Goal: Communication & Community: Answer question/provide support

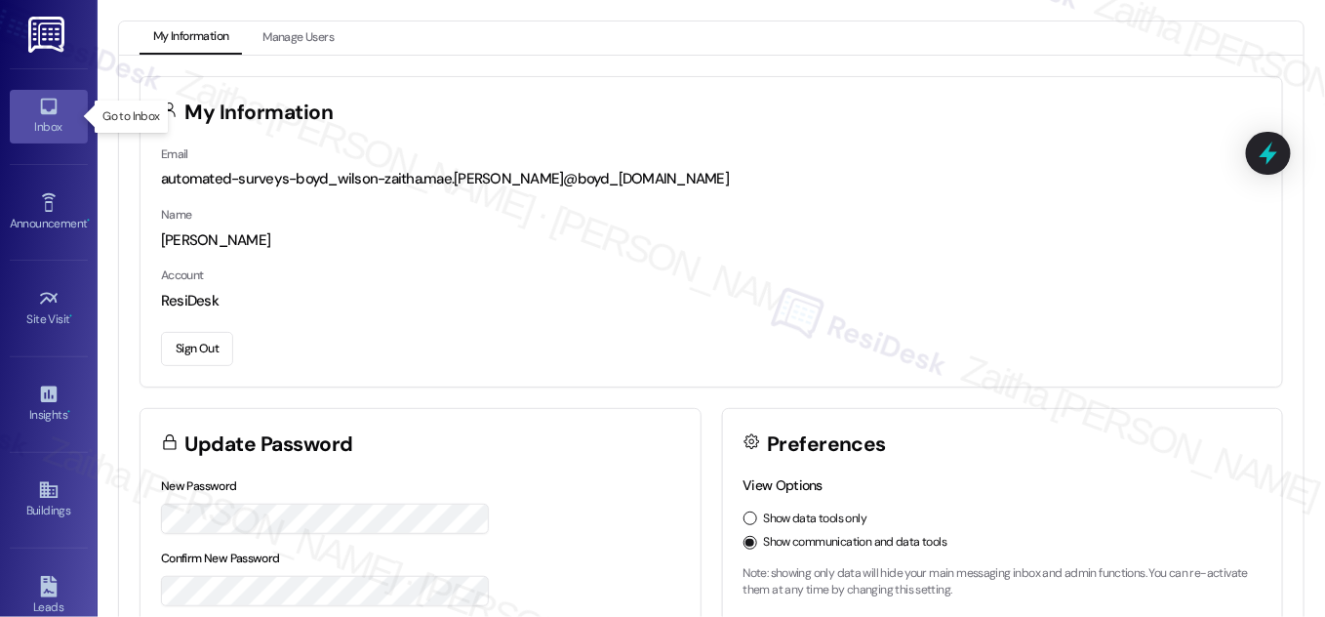
click at [55, 116] on icon at bounding box center [48, 106] width 21 height 21
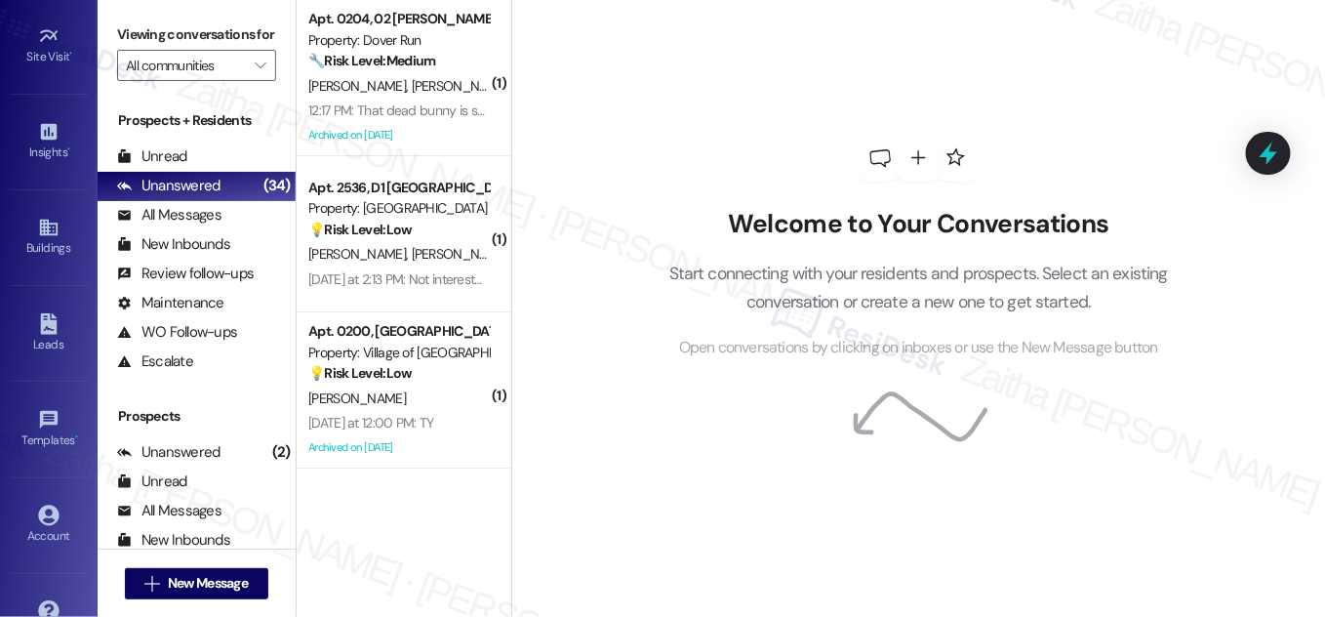
scroll to position [306, 0]
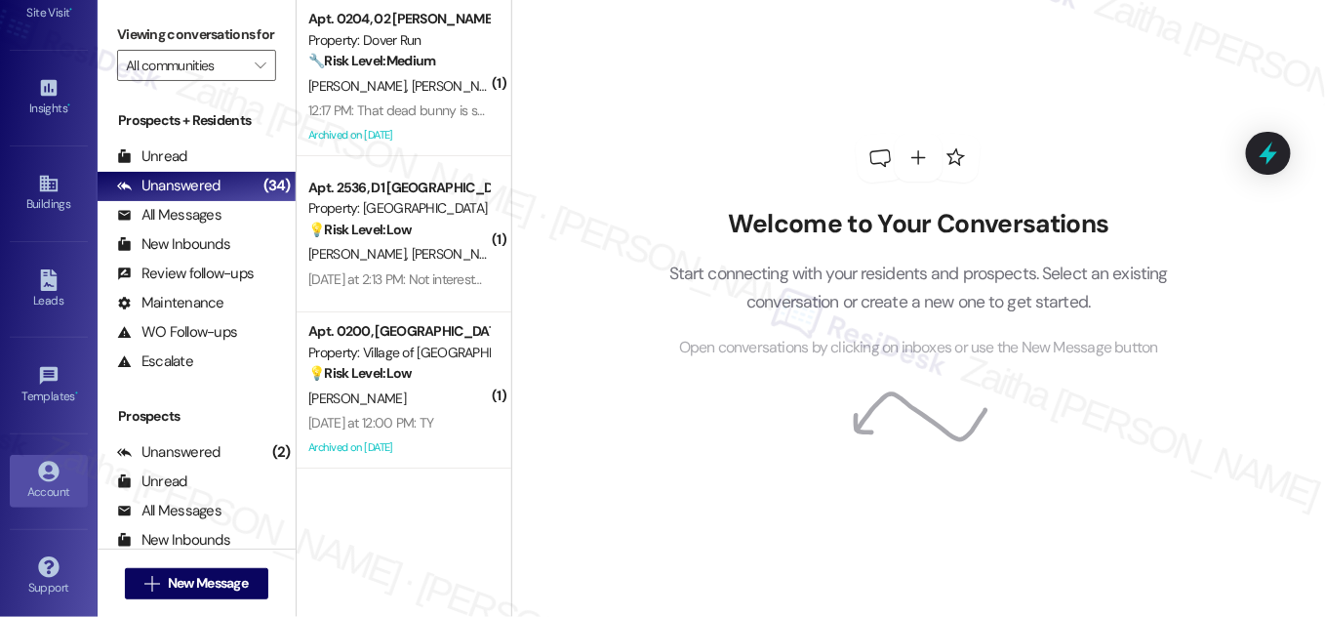
click at [54, 472] on icon at bounding box center [48, 470] width 21 height 21
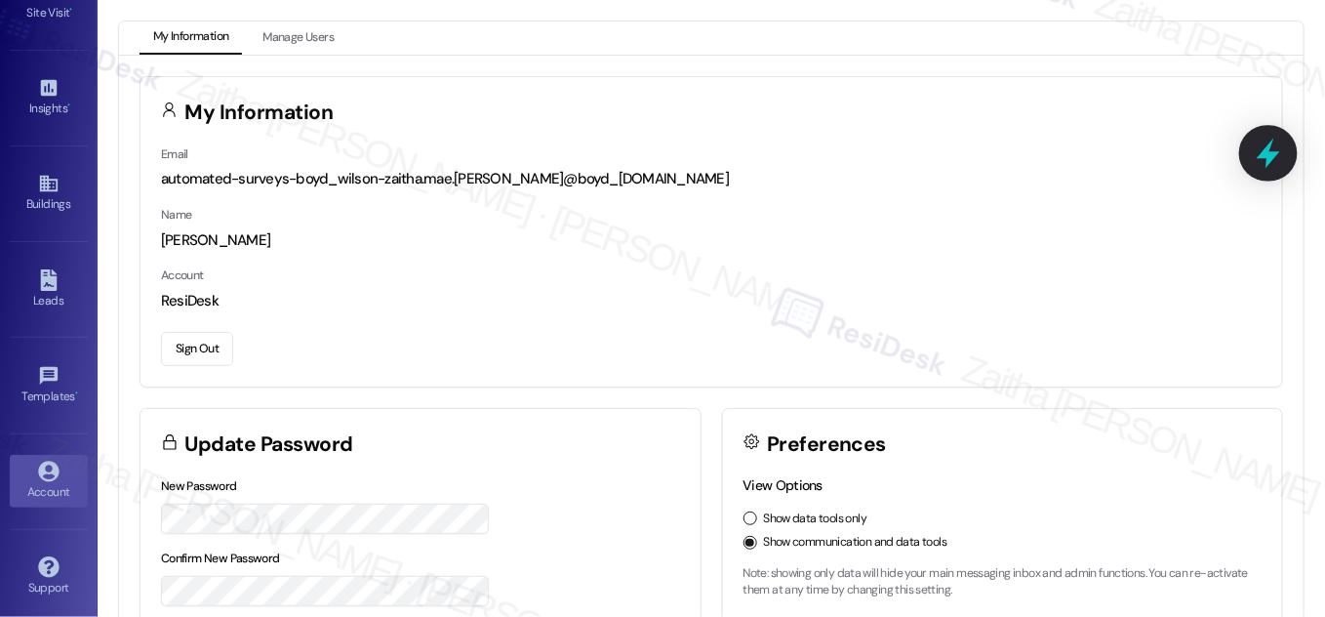
click at [1272, 161] on icon at bounding box center [1268, 153] width 33 height 33
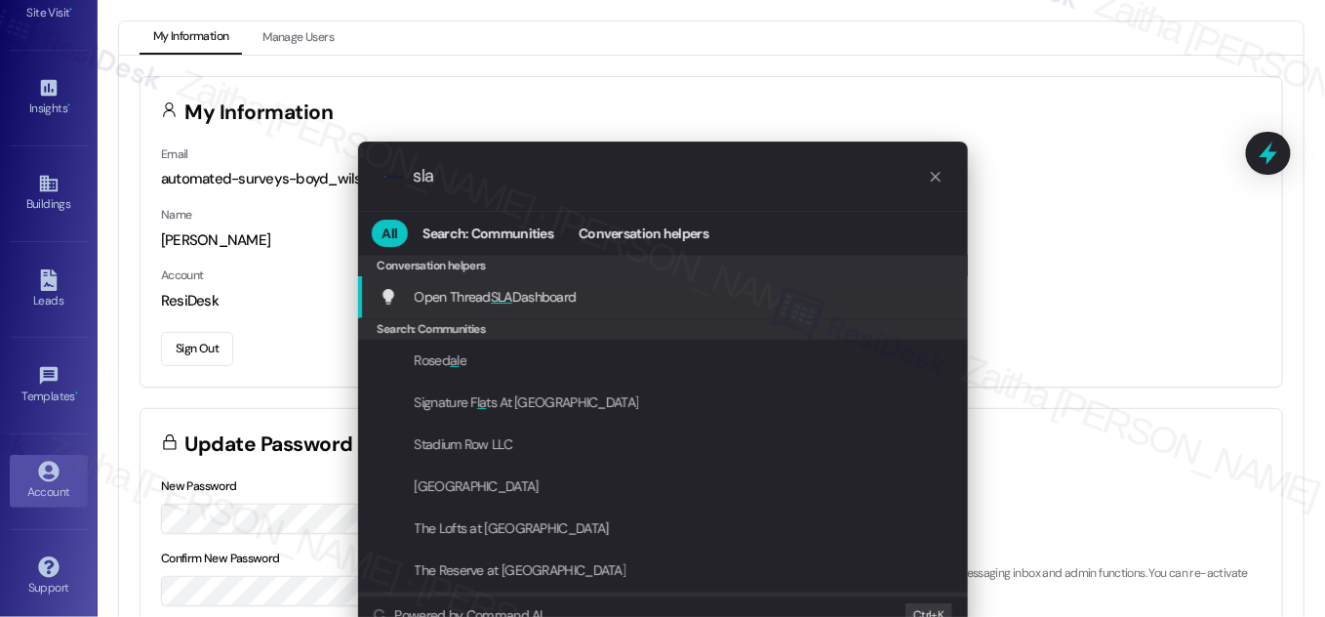
click at [479, 291] on span "Open Thread SLA Dashboard" at bounding box center [496, 297] width 162 height 18
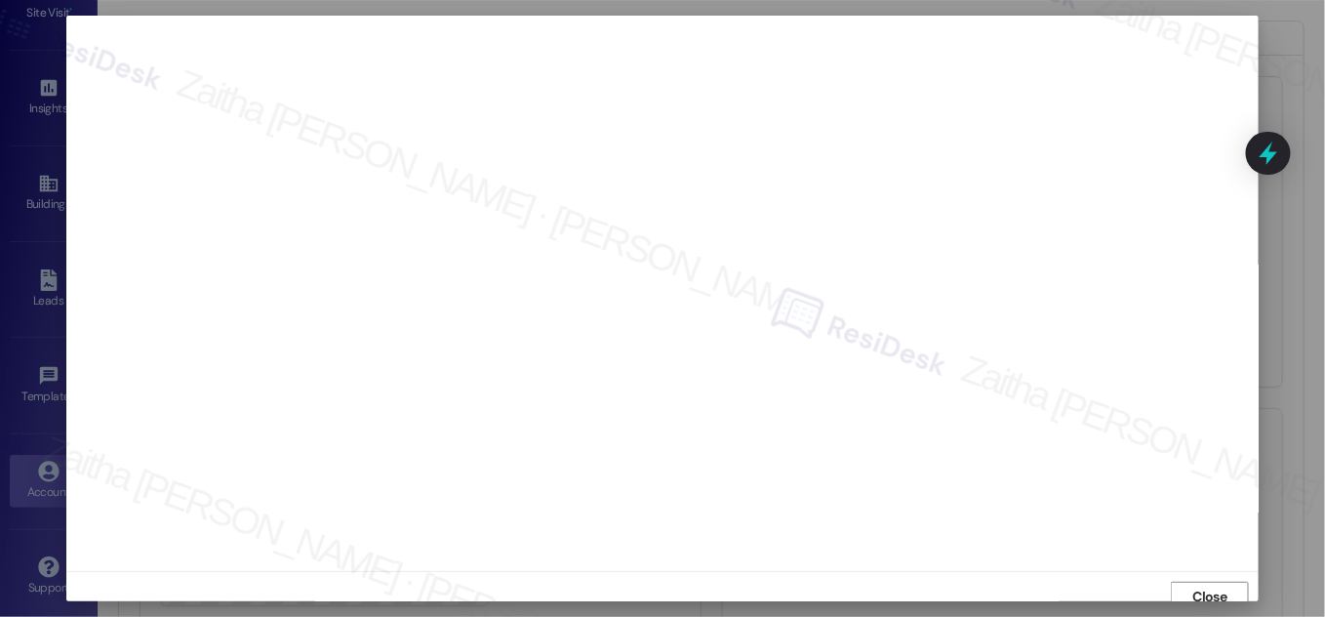
scroll to position [11, 0]
click at [1193, 577] on span "Close" at bounding box center [1210, 586] width 34 height 20
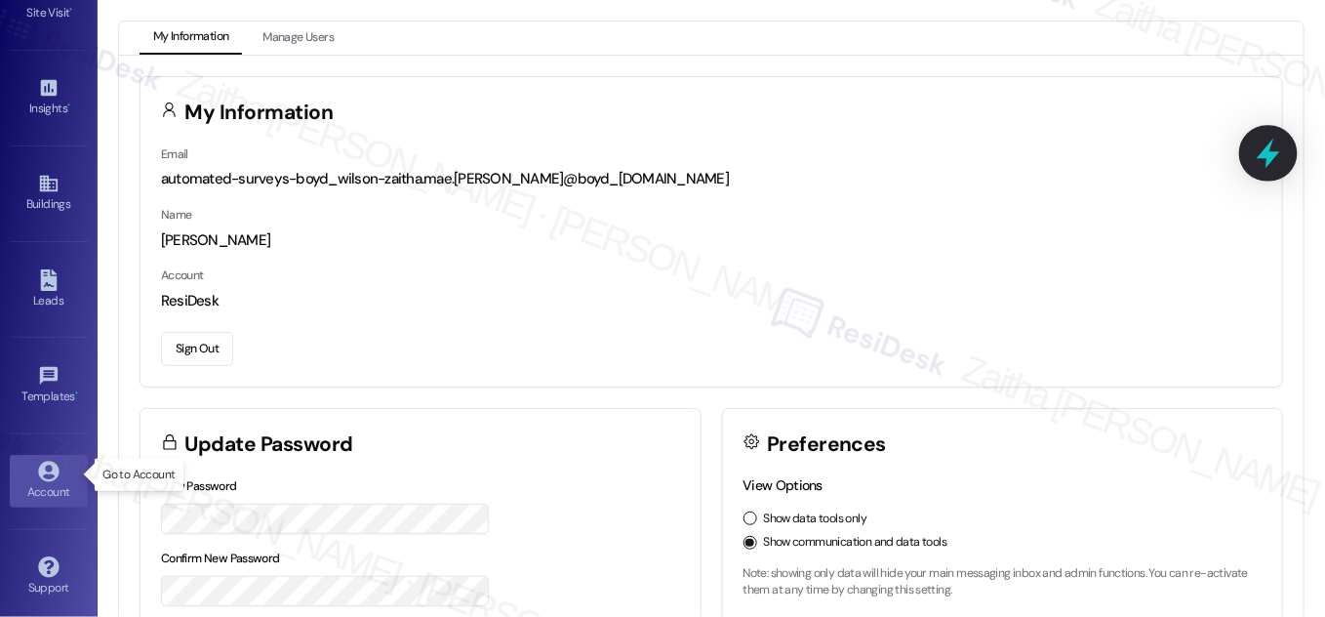
click at [1264, 169] on icon at bounding box center [1268, 153] width 33 height 33
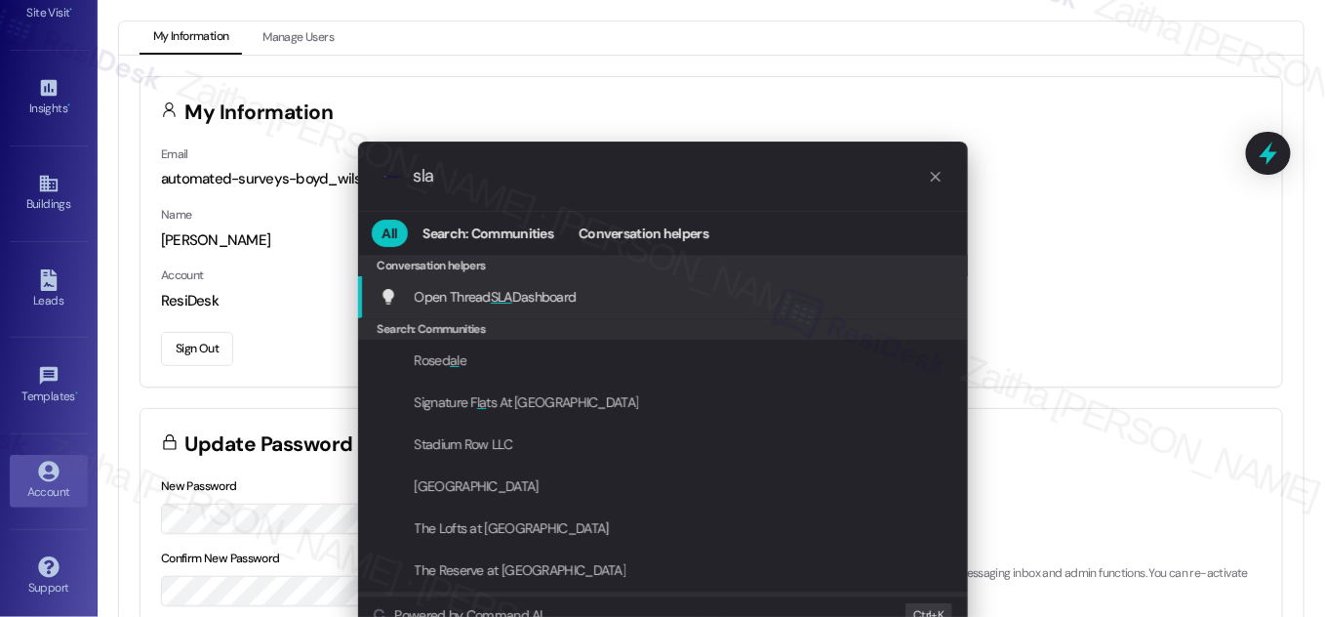
type input "sla"
click at [538, 293] on span "Open Thread SLA Dashboard" at bounding box center [496, 297] width 162 height 18
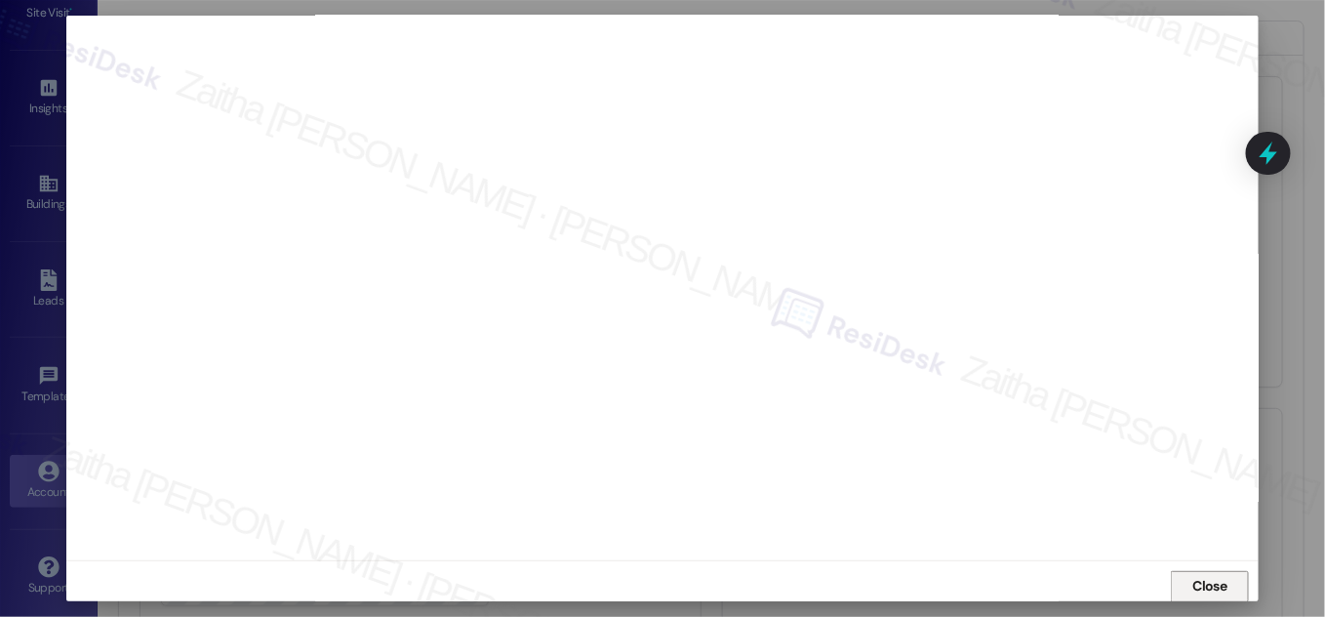
click at [1212, 581] on span "Close" at bounding box center [1210, 586] width 34 height 20
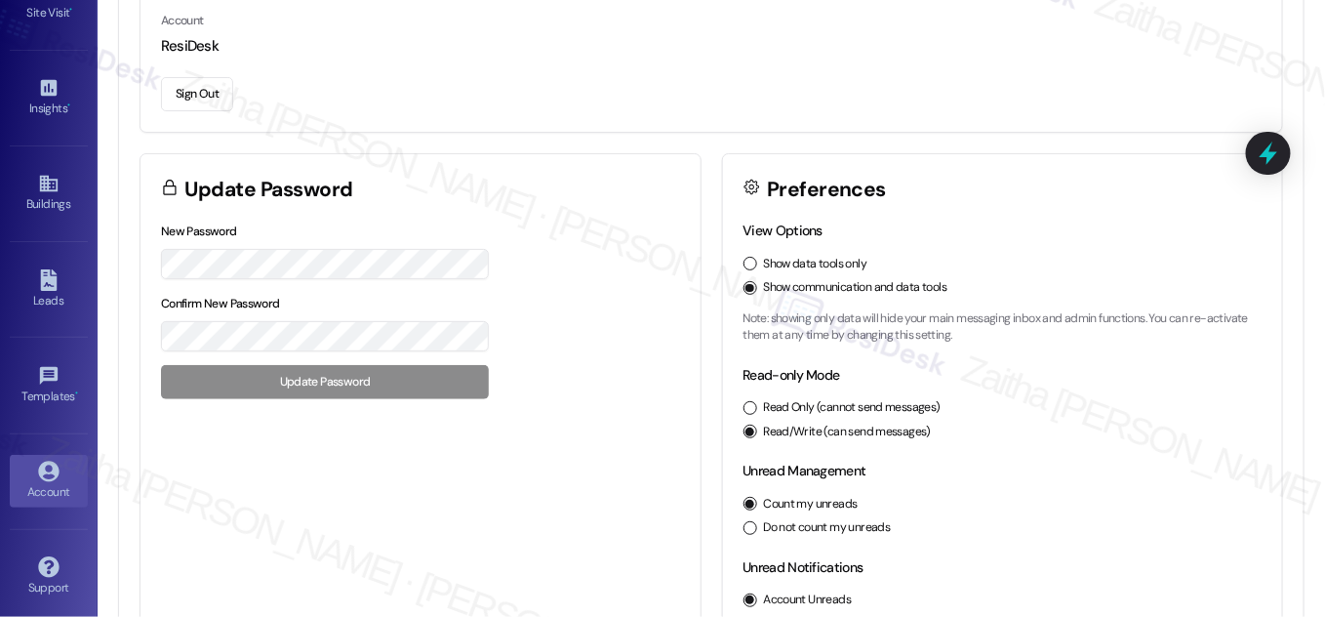
scroll to position [265, 0]
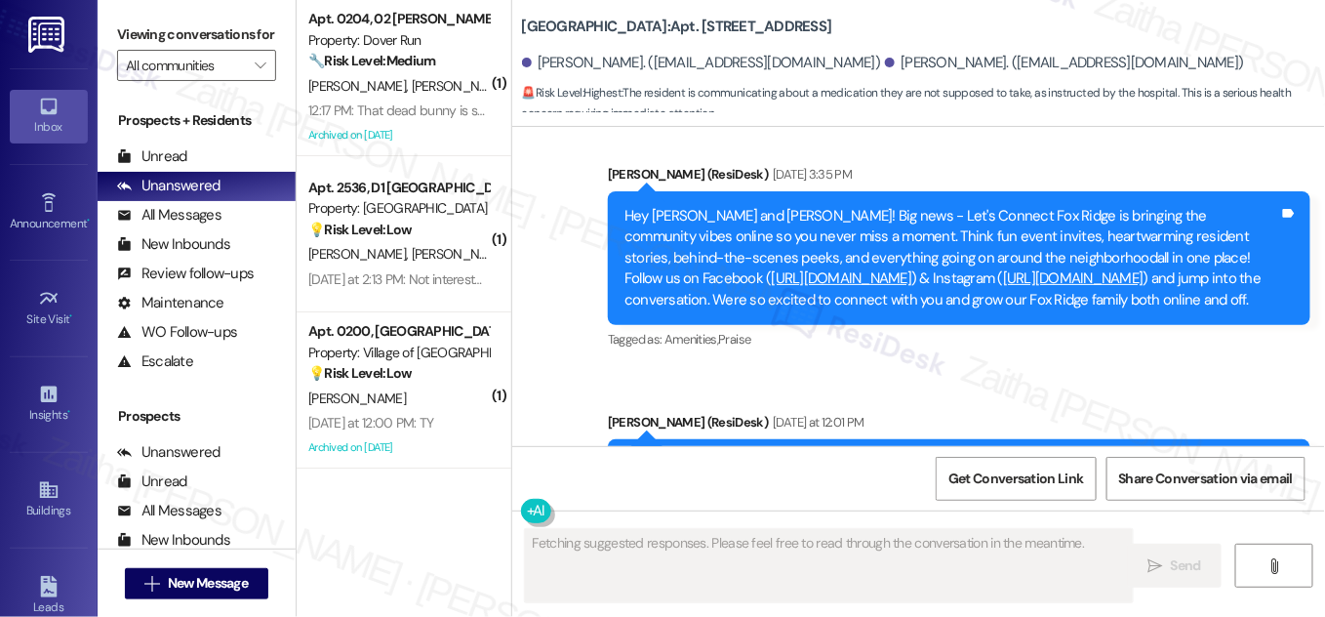
scroll to position [23892, 0]
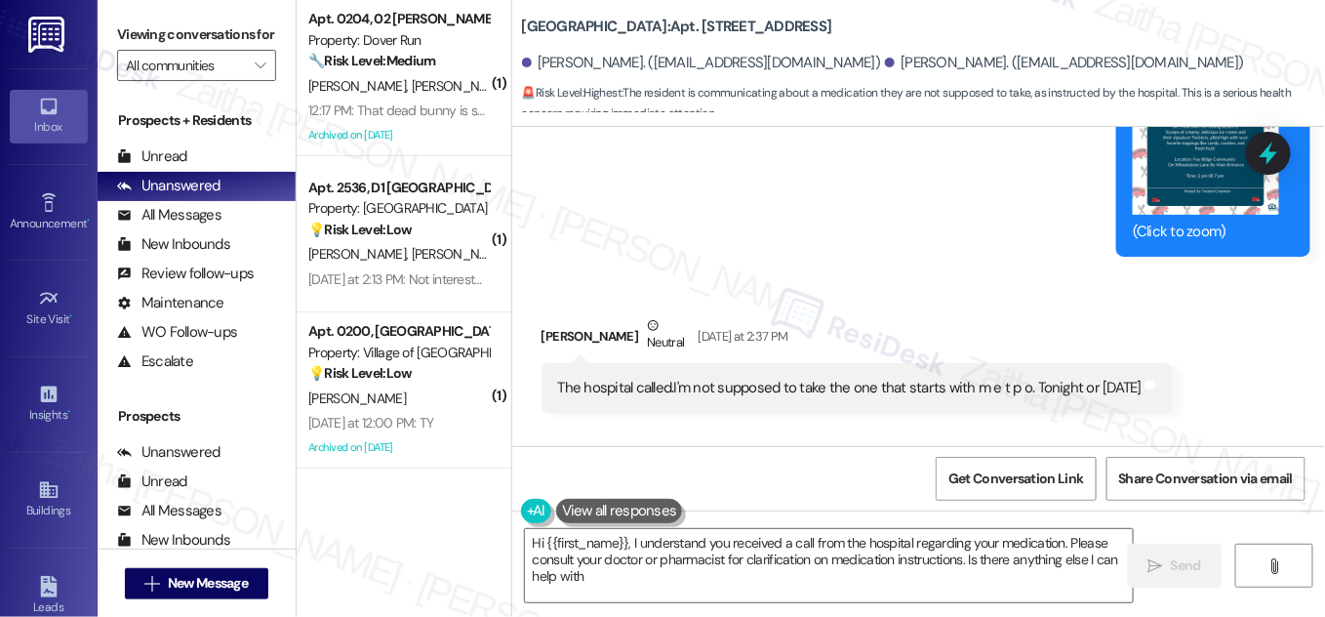
type textarea "Hi {{first_name}}, I understand you received a call from the hospital regarding…"
click at [1024, 483] on span "Get Conversation Link" at bounding box center [1015, 478] width 135 height 20
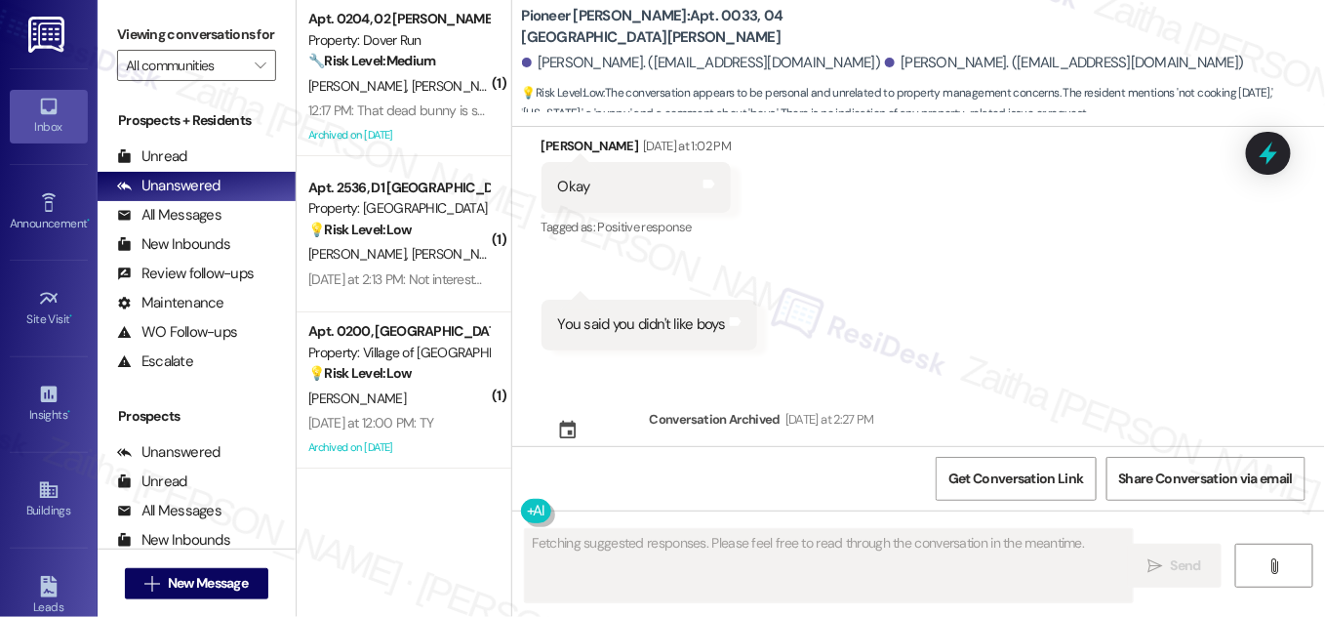
scroll to position [3100, 0]
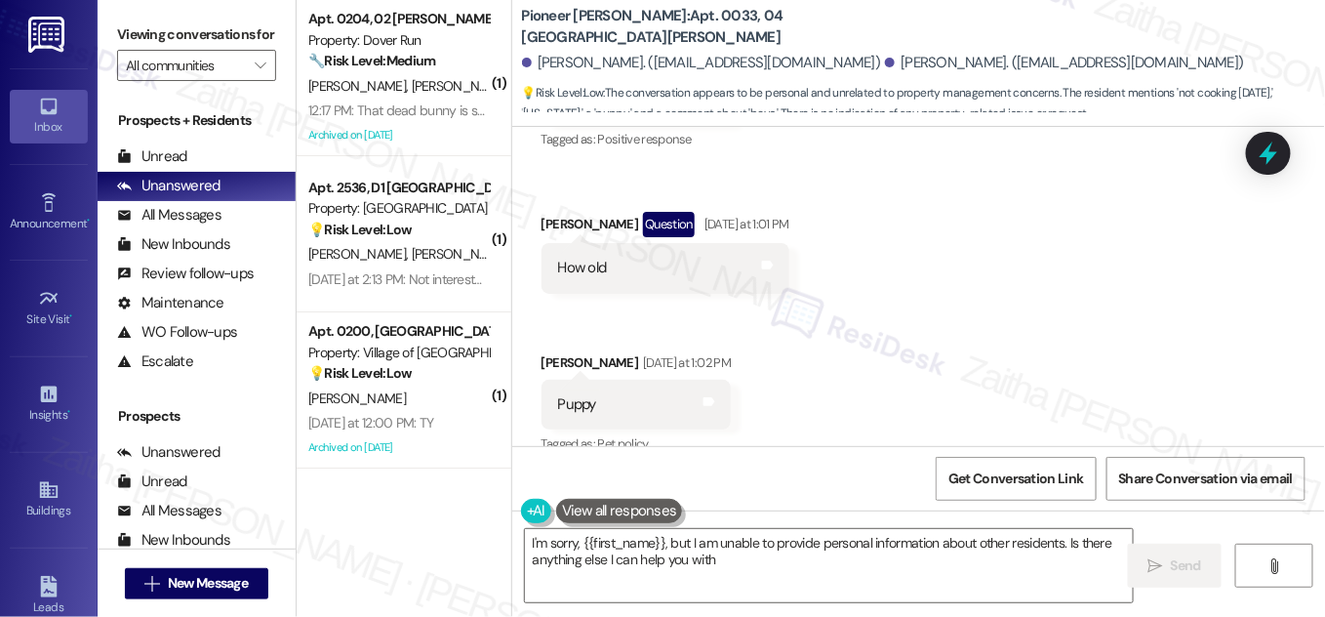
type textarea "I'm sorry, {{first_name}}, but I am unable to provide personal information abou…"
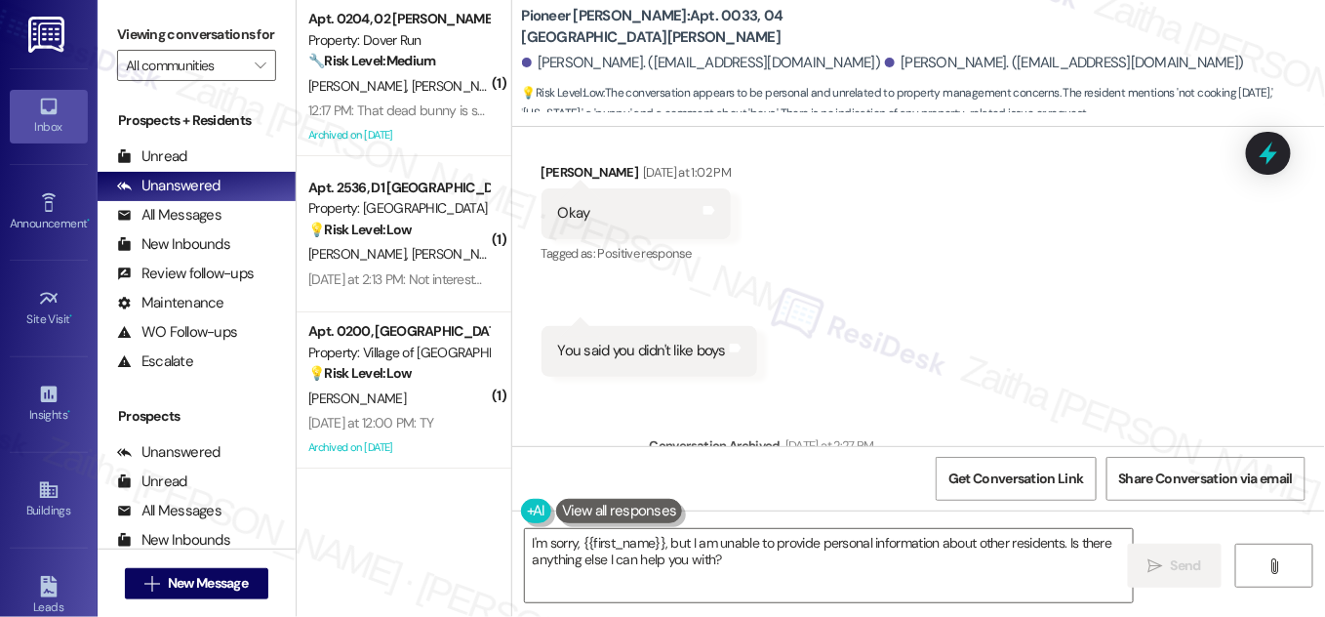
scroll to position [3189, 0]
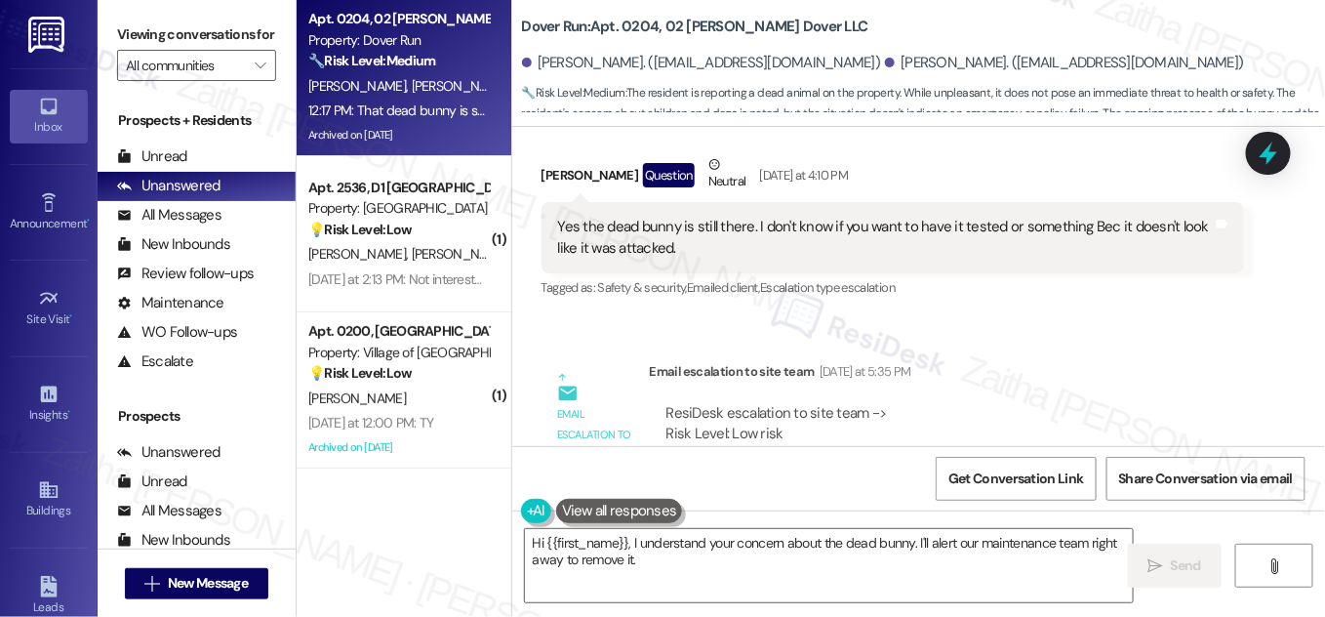
scroll to position [17232, 0]
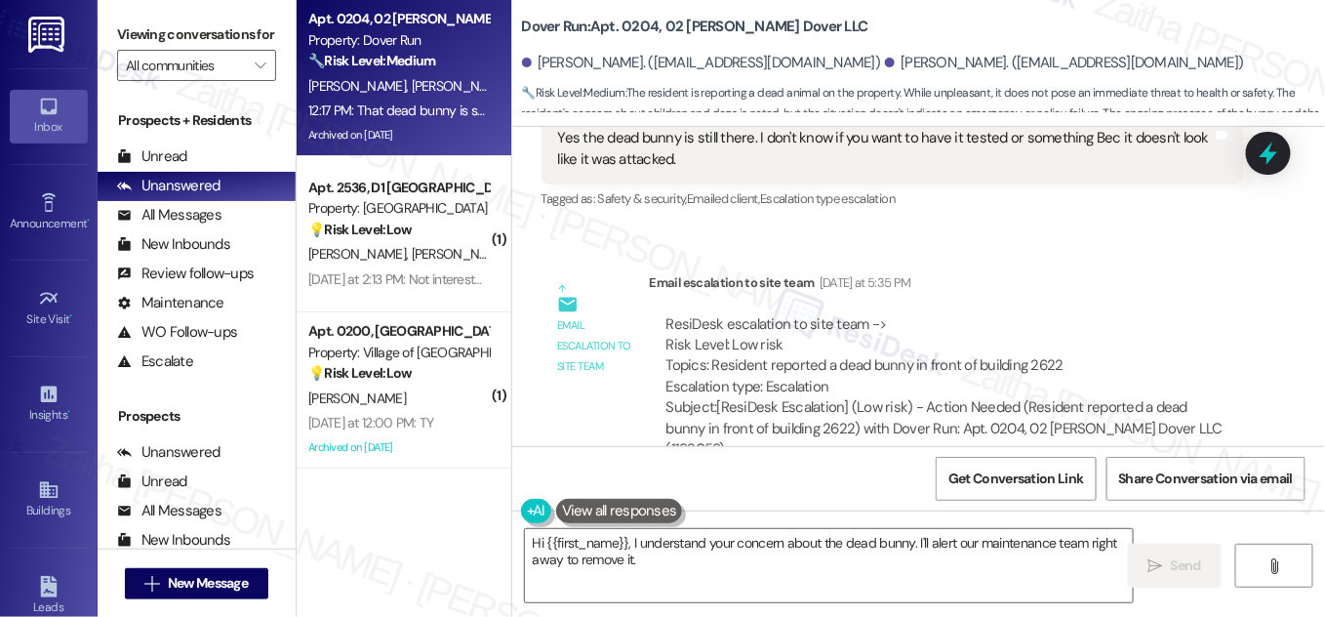
drag, startPoint x: 546, startPoint y: 346, endPoint x: 735, endPoint y: 378, distance: 190.8
click at [735, 580] on div "That dead bunny is still outside. There are kids that run around here and peopl…" at bounding box center [892, 615] width 702 height 71
copy div "That dead bunny is still outside. There are kids that run around here and peopl…"
click at [820, 534] on div "[PERSON_NAME] Neutral 12:17 PM" at bounding box center [892, 558] width 702 height 48
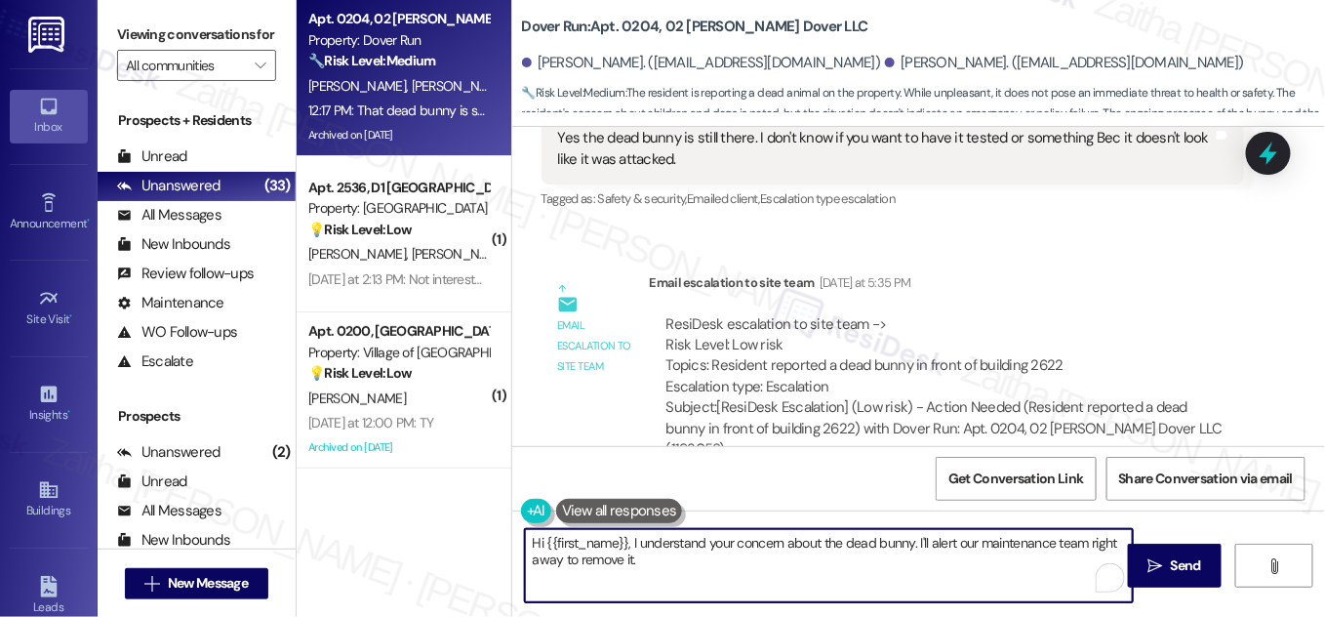
drag, startPoint x: 627, startPoint y: 544, endPoint x: 820, endPoint y: 576, distance: 195.7
click at [820, 576] on textarea "Hi {{first_name}}, I understand your concern about the dead bunny. I'll alert o…" at bounding box center [829, 565] width 608 height 73
click at [534, 519] on div "Received via SMS [PERSON_NAME] Neutral 12:17 PM That dead bunny is still outsid…" at bounding box center [893, 607] width 732 height 177
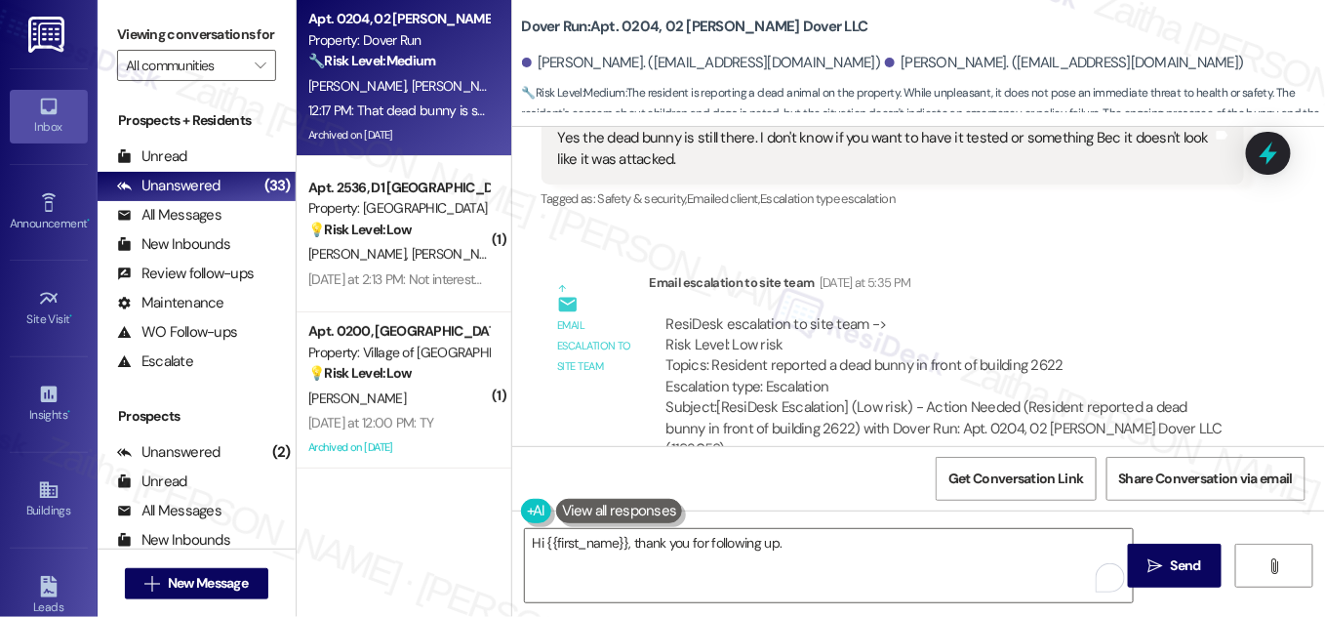
click at [546, 534] on div "[PERSON_NAME] Neutral 12:17 PM" at bounding box center [892, 558] width 702 height 48
click at [548, 534] on div "[PERSON_NAME] Neutral 12:17 PM" at bounding box center [892, 558] width 702 height 48
copy div "[PERSON_NAME]"
click at [597, 530] on textarea "Hi {{first_name}}, thank you for following up." at bounding box center [829, 565] width 608 height 73
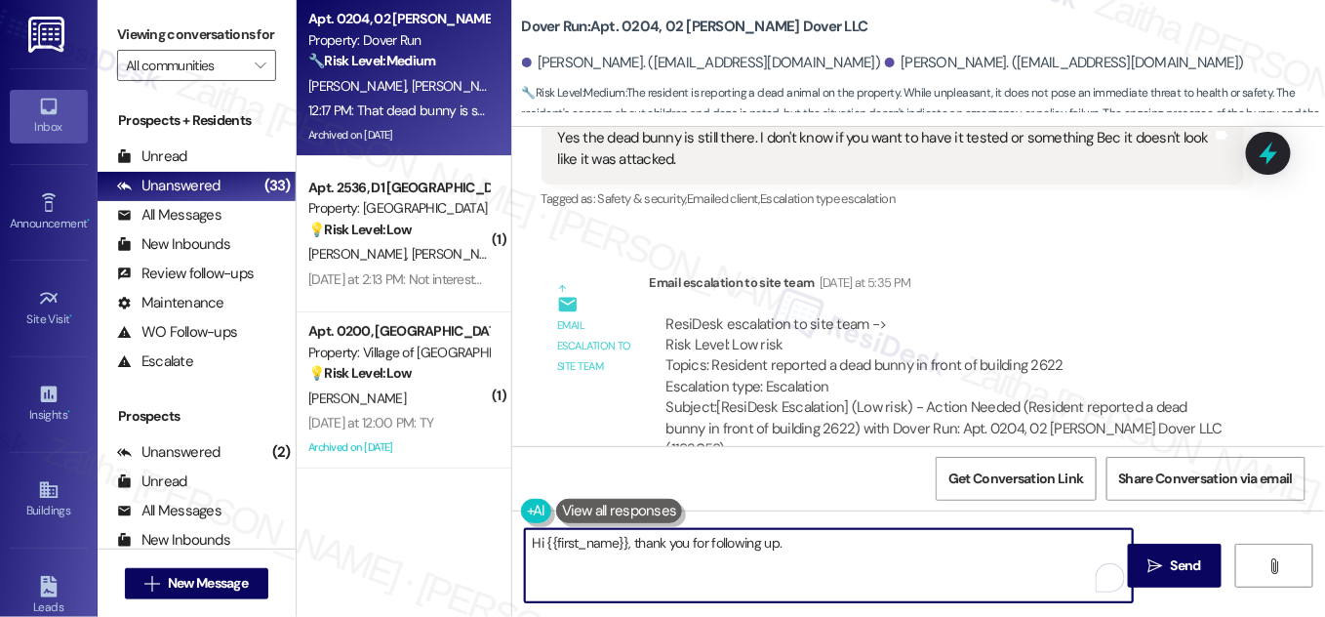
click at [597, 530] on textarea "Hi {{first_name}}, thank you for following up." at bounding box center [829, 565] width 608 height 73
paste textarea "[PERSON_NAME]"
click at [757, 550] on textarea "Hi [PERSON_NAME], thank you for following up." at bounding box center [829, 565] width 608 height 73
paste textarea "I’m sorry it hasn’t been addressed yet. I’ll relay this to the team so they’re …"
drag, startPoint x: 527, startPoint y: 556, endPoint x: 618, endPoint y: 557, distance: 91.7
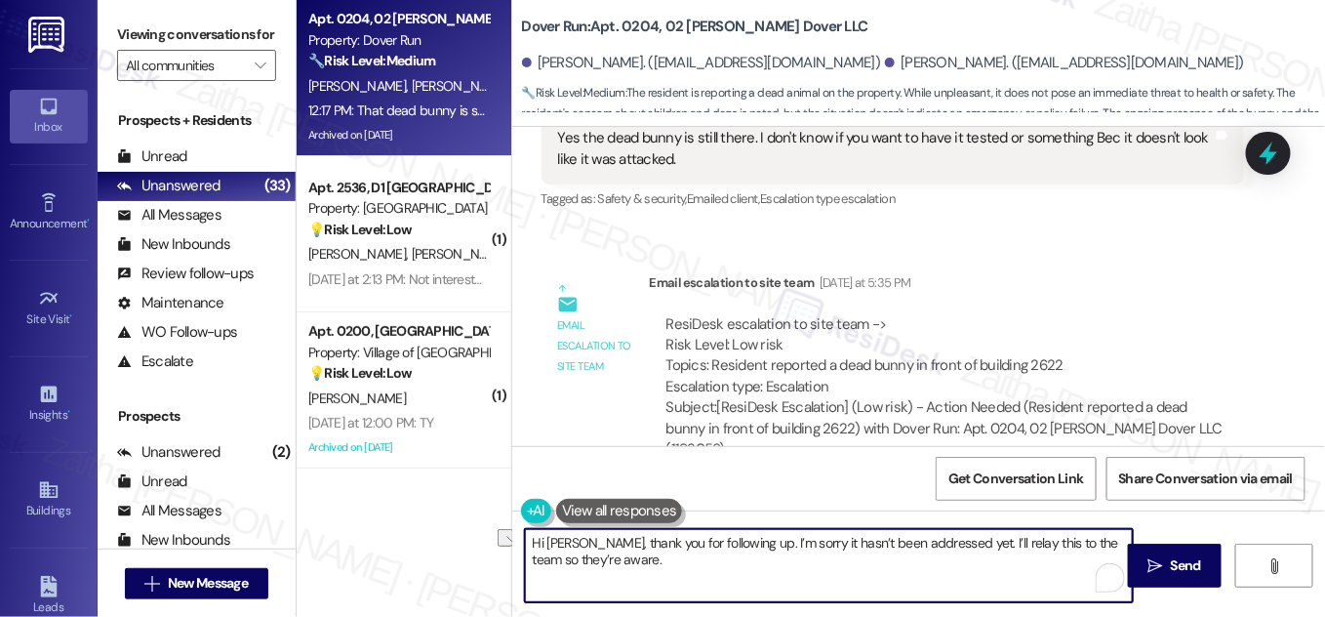
click at [618, 557] on textarea "Hi [PERSON_NAME], thank you for following up. I’m sorry it hasn’t been addresse…" at bounding box center [829, 565] width 608 height 73
click at [626, 556] on textarea "Hi [PERSON_NAME], thank you for following up. I’m sorry it hasn’t been addresse…" at bounding box center [829, 565] width 608 height 73
drag, startPoint x: 947, startPoint y: 537, endPoint x: 954, endPoint y: 561, distance: 25.3
click at [954, 561] on textarea "Hi [PERSON_NAME], thank you for following up. I’m sorry it hasn’t been addresse…" at bounding box center [829, 565] width 608 height 73
paste textarea "Can you confirm if the bunny is still there so I can relay it to the team?"
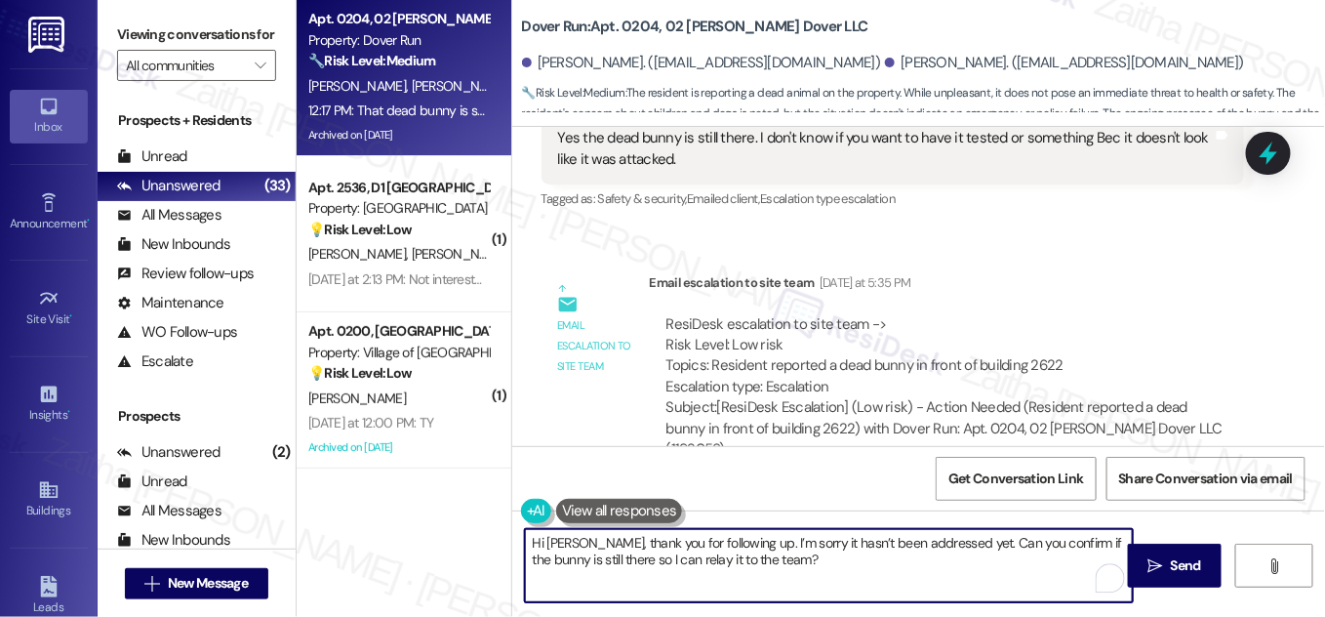
click at [956, 539] on textarea "Hi [PERSON_NAME], thank you for following up. I’m sorry it hasn’t been addresse…" at bounding box center [829, 565] width 608 height 73
click at [1006, 537] on textarea "Hi [PERSON_NAME], thank you for following up. I’m sorry it hasn’t been addresse…" at bounding box center [829, 565] width 608 height 73
type textarea "Hi [PERSON_NAME], thank you for following up. I’m sorry it hasn’t been addresse…"
click at [1152, 559] on icon "" at bounding box center [1155, 566] width 15 height 16
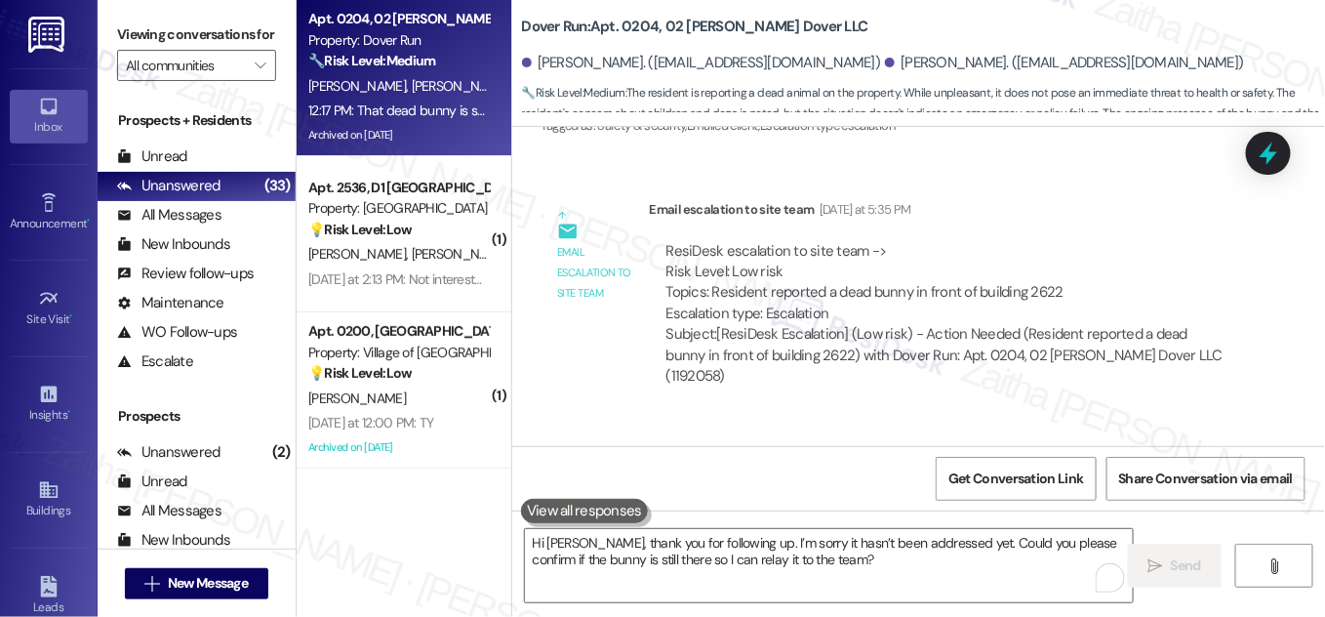
scroll to position [17389, 0]
